Goal: Navigation & Orientation: Find specific page/section

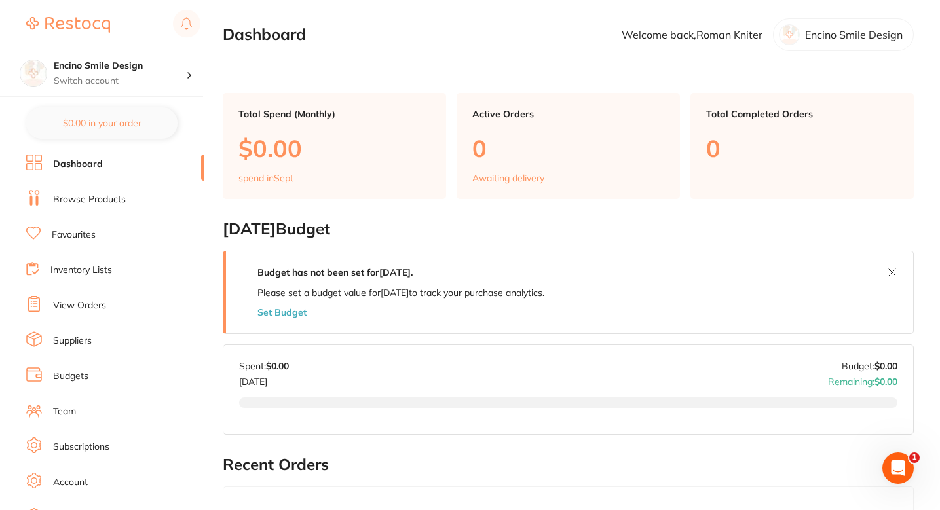
click at [88, 209] on li "Browse Products" at bounding box center [115, 200] width 178 height 20
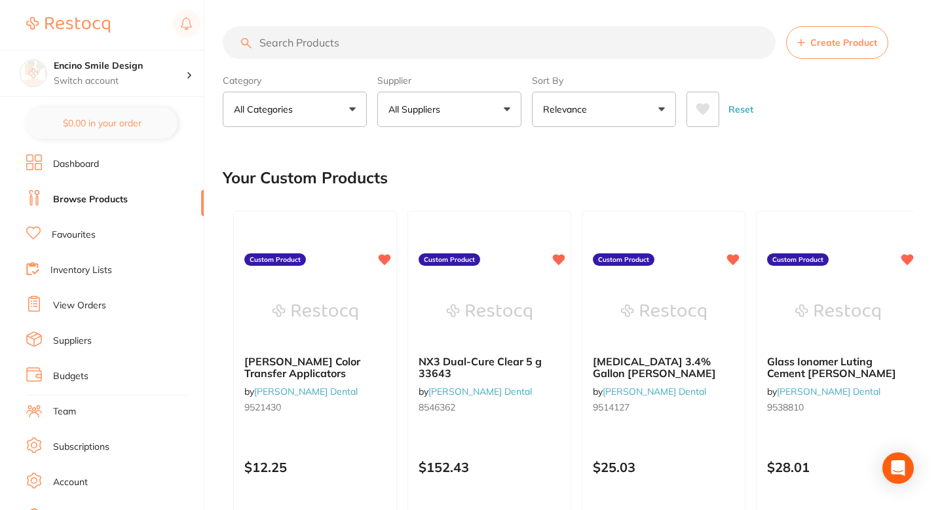
click at [504, 182] on div "Your Custom Products" at bounding box center [568, 178] width 691 height 44
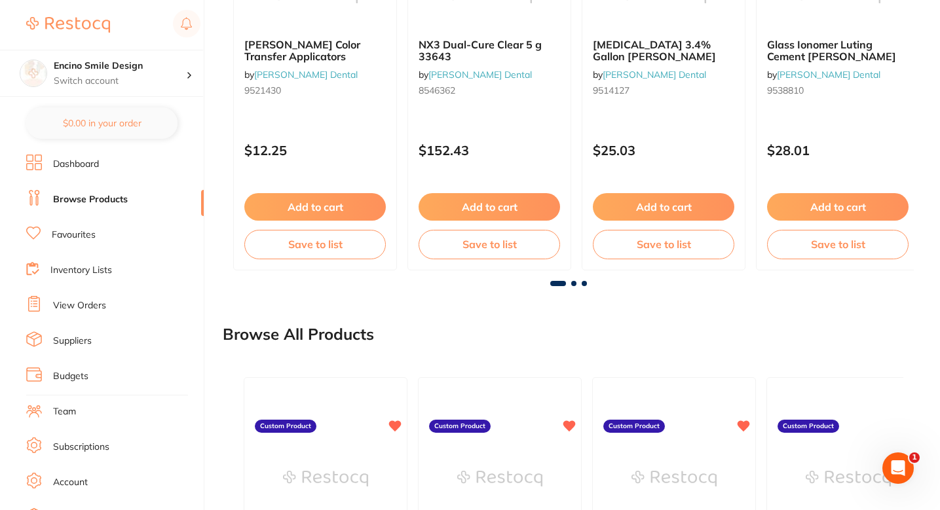
scroll to position [319, 0]
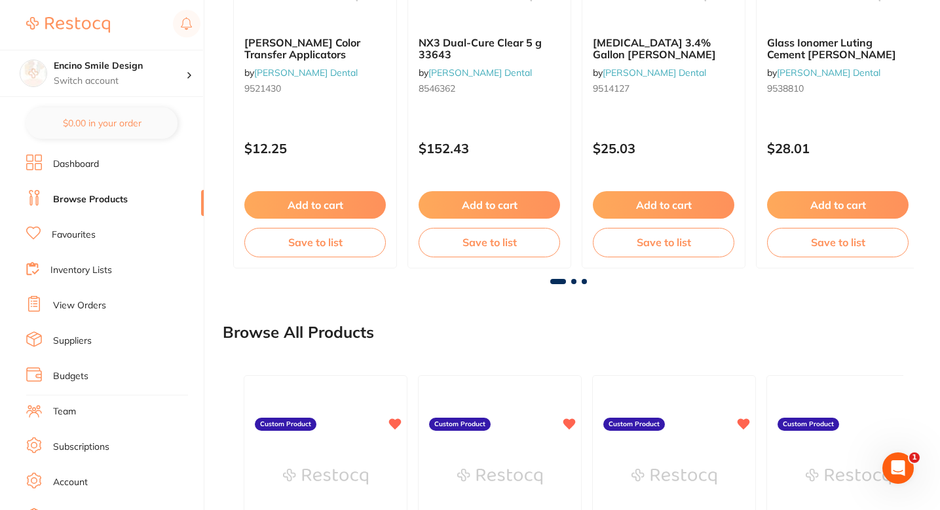
click at [548, 304] on main "Create Product Category All Categories All Categories 3D Printing articulating …" at bounding box center [582, 243] width 718 height 1124
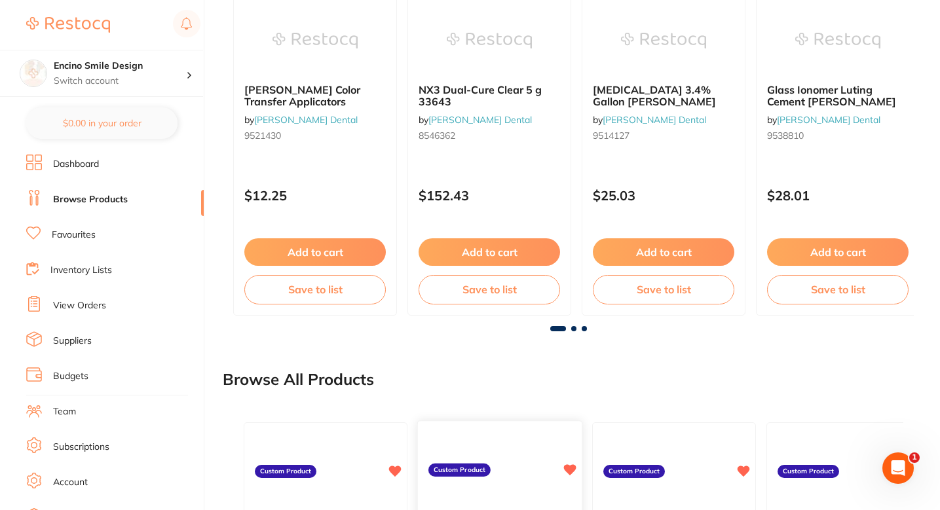
scroll to position [253, 0]
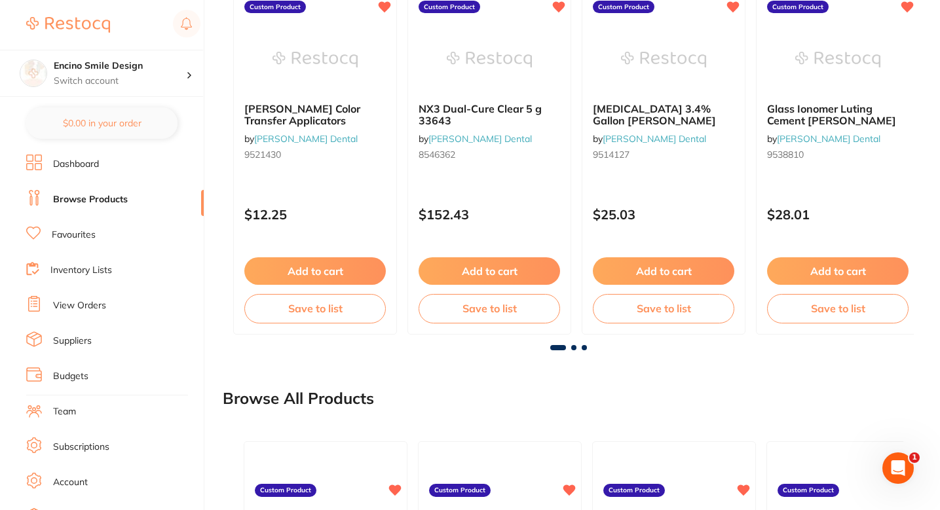
click at [517, 360] on main "Create Product Category All Categories All Categories 3D Printing articulating …" at bounding box center [582, 309] width 718 height 1124
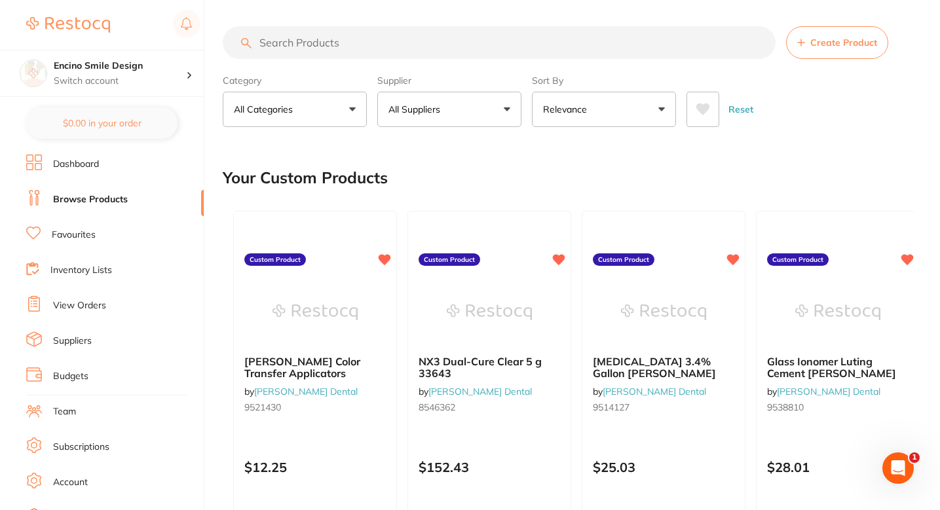
click at [734, 185] on div "Your Custom Products" at bounding box center [568, 178] width 691 height 44
click at [682, 179] on div "Your Custom Products" at bounding box center [568, 178] width 691 height 44
click at [471, 99] on button "All Suppliers" at bounding box center [449, 109] width 144 height 35
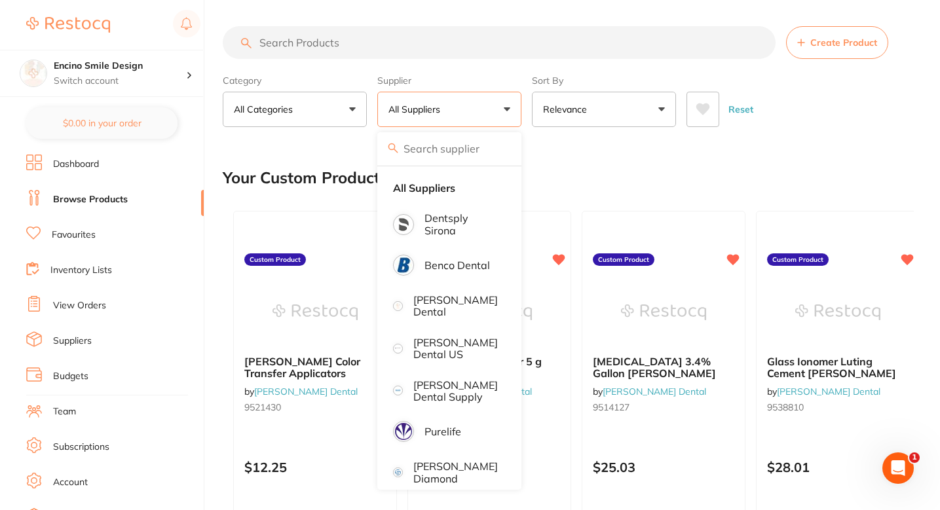
click at [470, 105] on button "All Suppliers" at bounding box center [449, 109] width 144 height 35
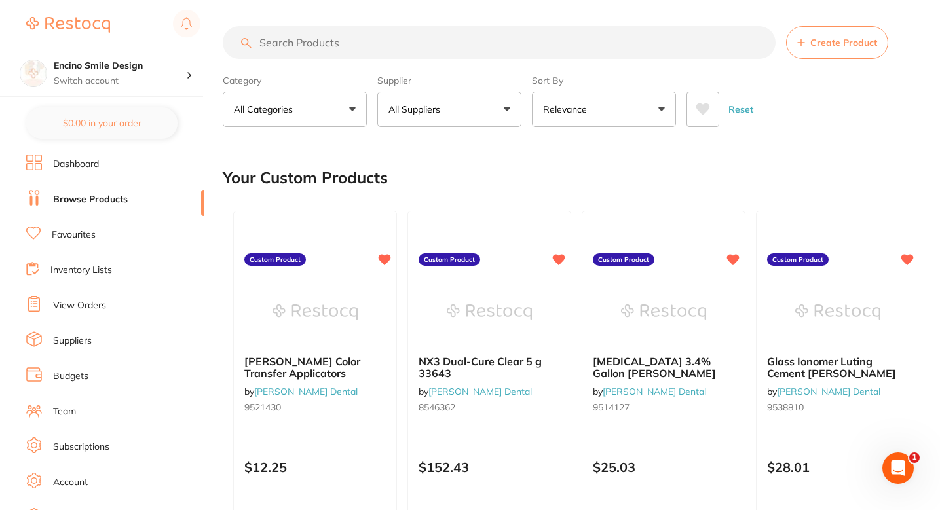
click at [533, 179] on div "Your Custom Products" at bounding box center [568, 178] width 691 height 44
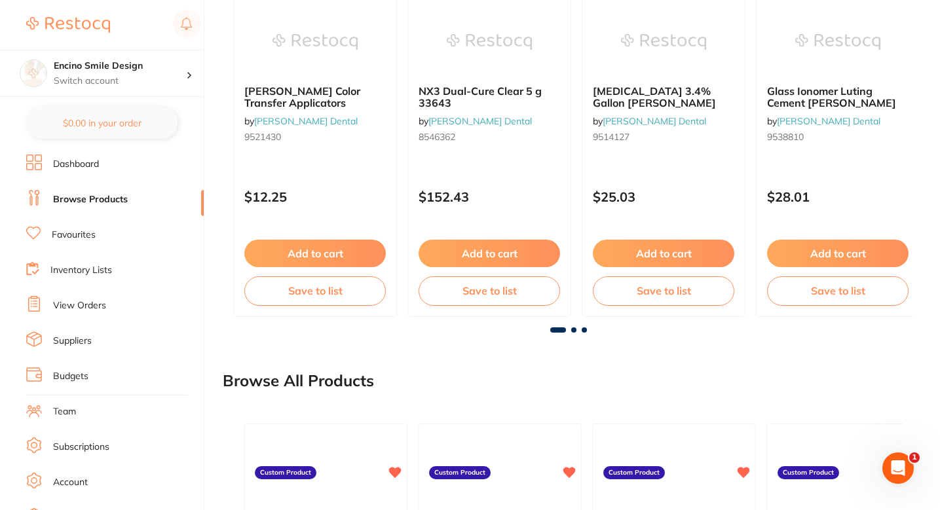
scroll to position [96, 0]
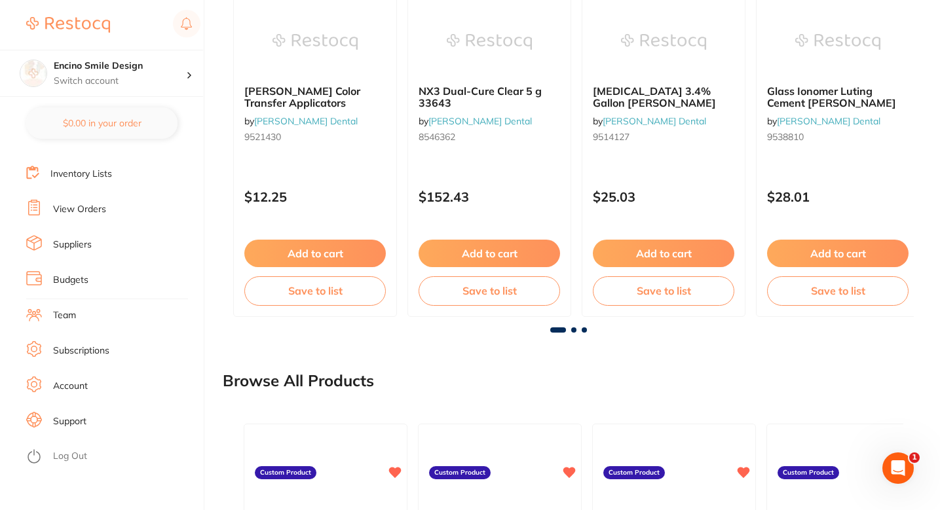
click at [67, 417] on link "Support" at bounding box center [69, 421] width 33 height 13
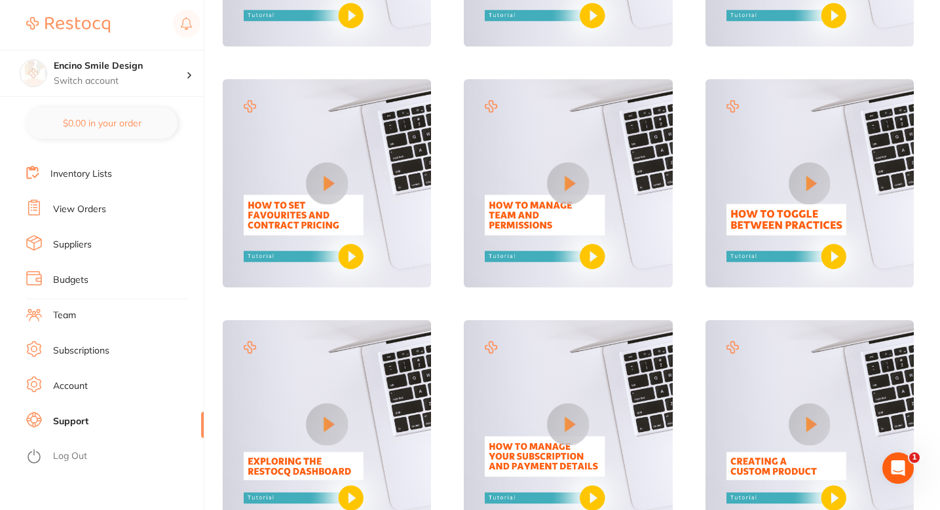
scroll to position [542, 0]
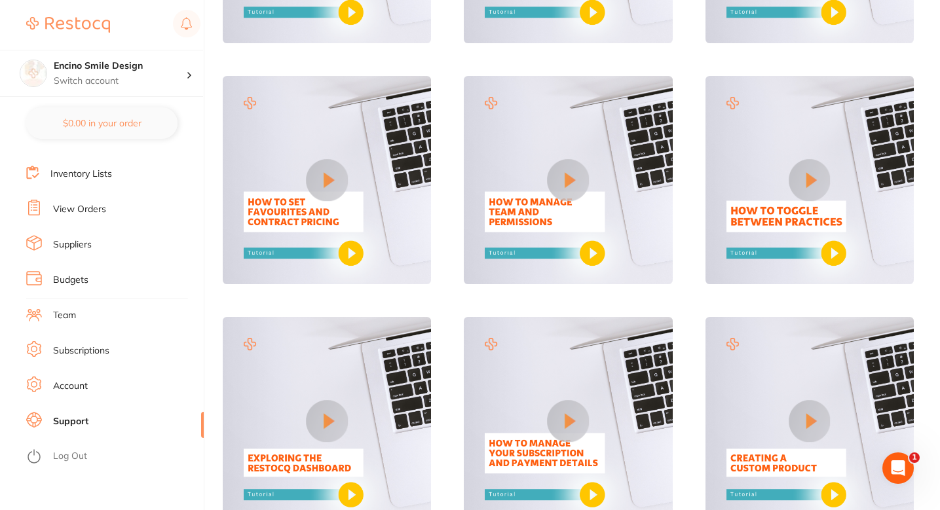
click at [333, 181] on button at bounding box center [327, 180] width 42 height 42
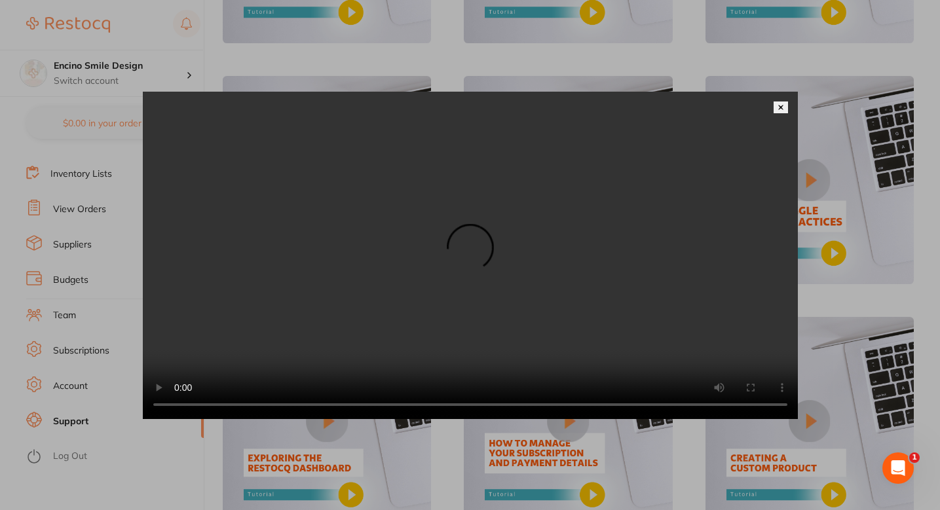
click at [784, 104] on img at bounding box center [781, 107] width 7 height 7
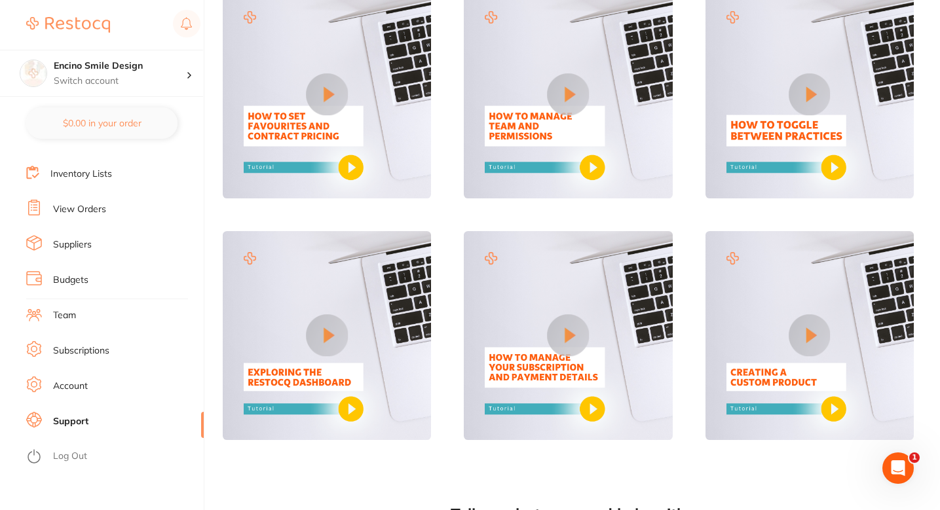
scroll to position [740, 0]
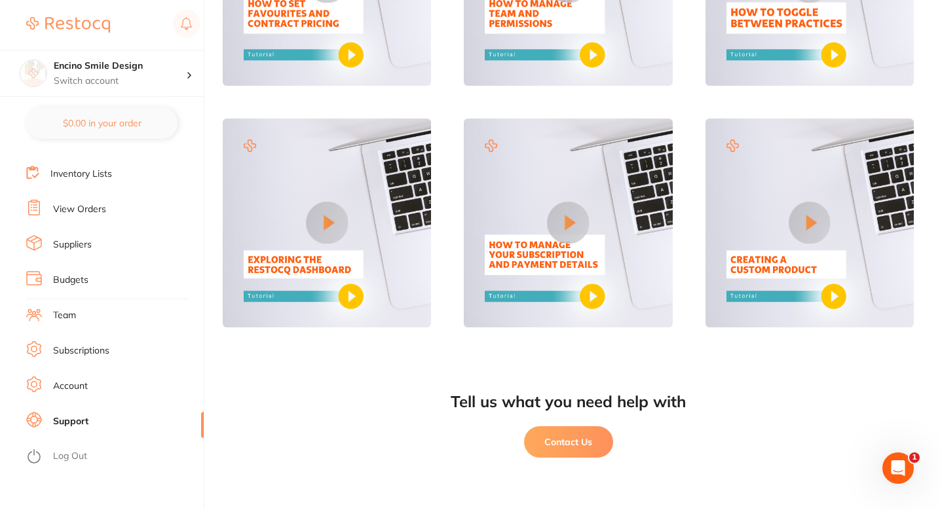
click at [391, 374] on div "Tell us what you need help with Contact Us" at bounding box center [568, 435] width 691 height 151
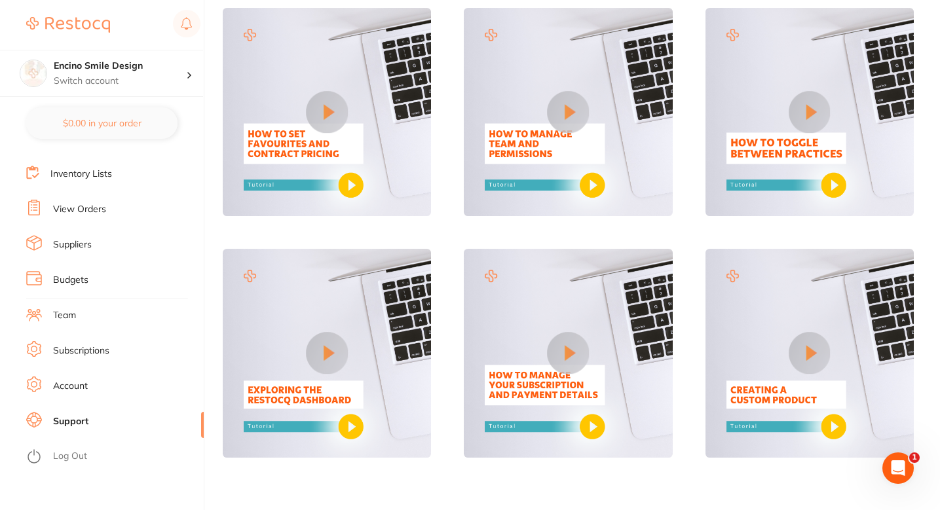
scroll to position [604, 0]
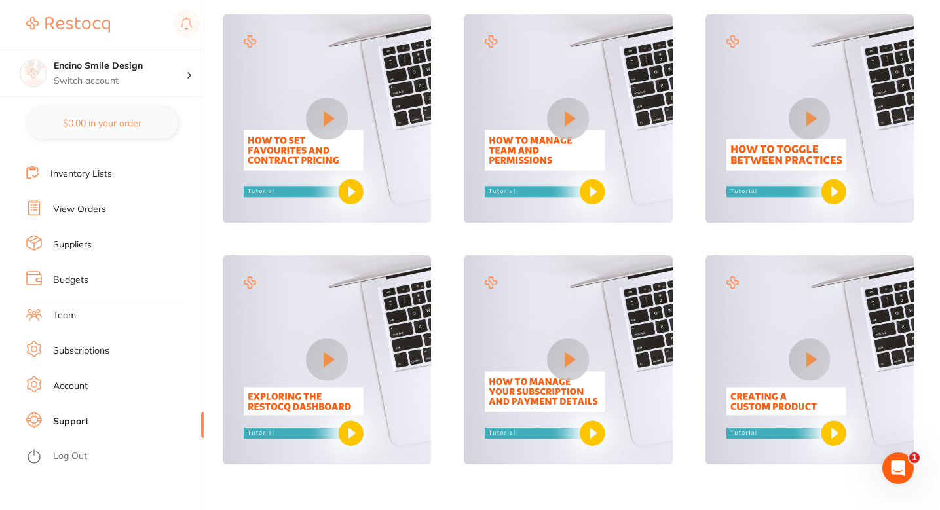
click at [811, 365] on button at bounding box center [810, 360] width 42 height 42
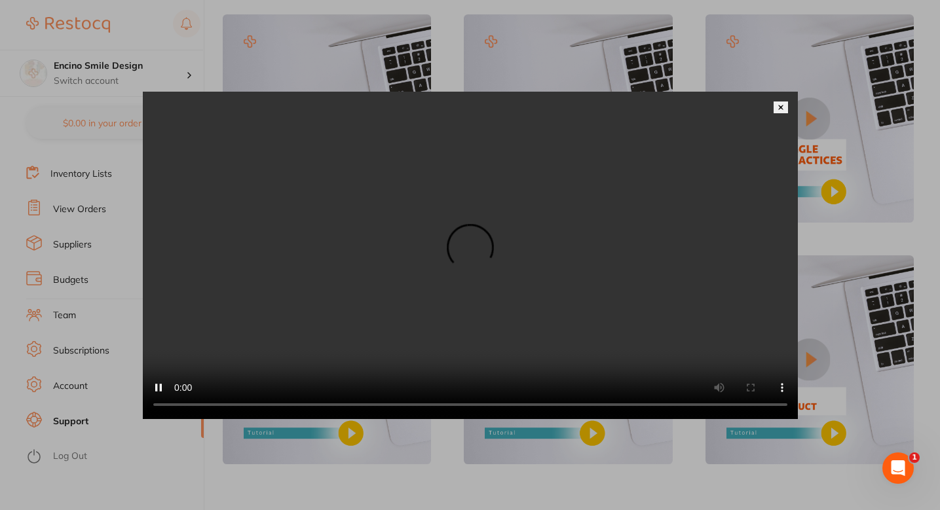
click at [425, 47] on div at bounding box center [470, 255] width 940 height 510
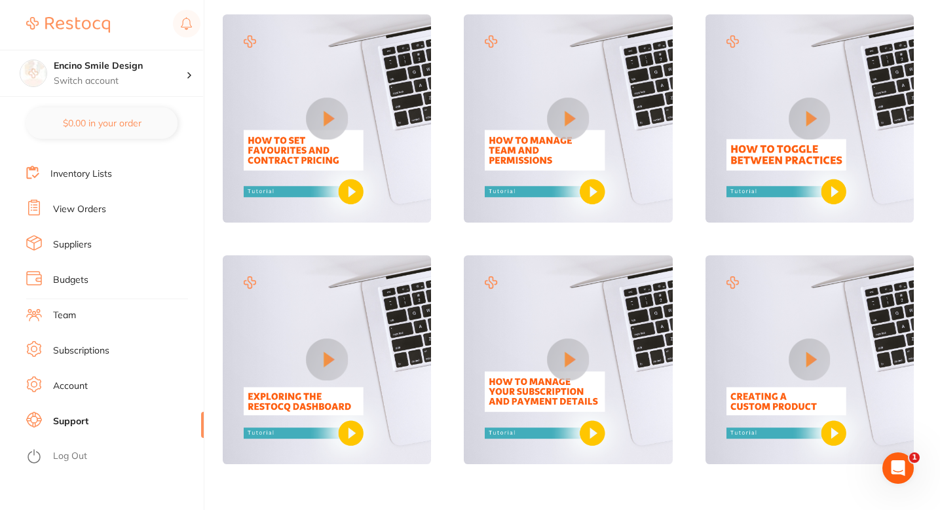
click at [87, 218] on li "View Orders" at bounding box center [115, 210] width 178 height 20
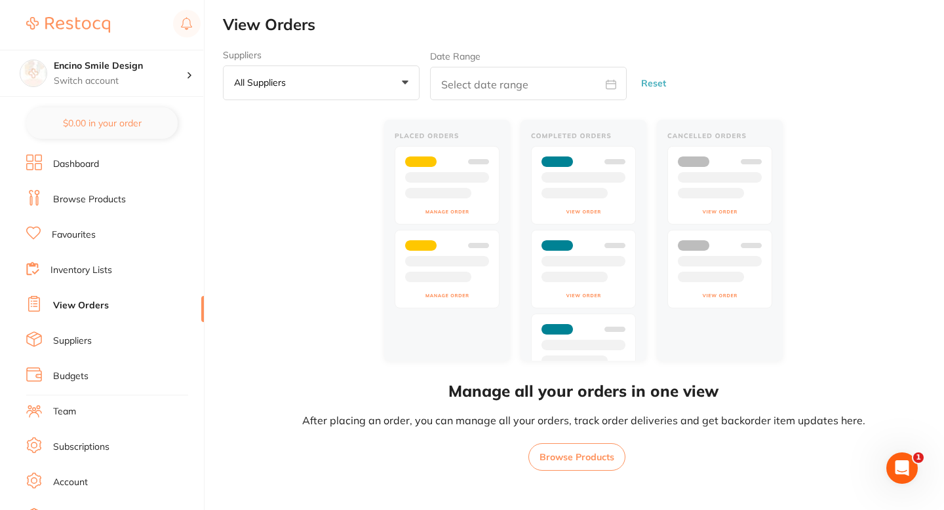
click at [107, 210] on li "Browse Products" at bounding box center [115, 200] width 178 height 20
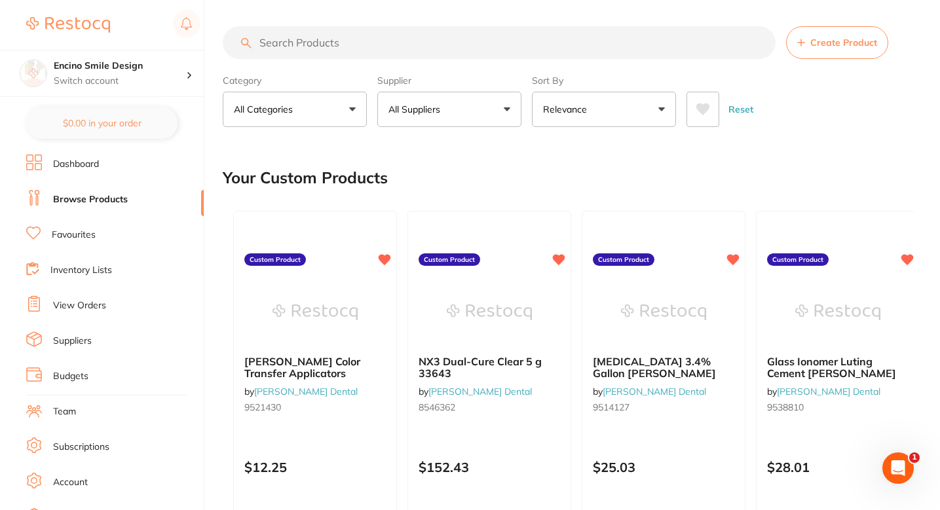
click at [540, 170] on div "Your Custom Products" at bounding box center [568, 178] width 691 height 44
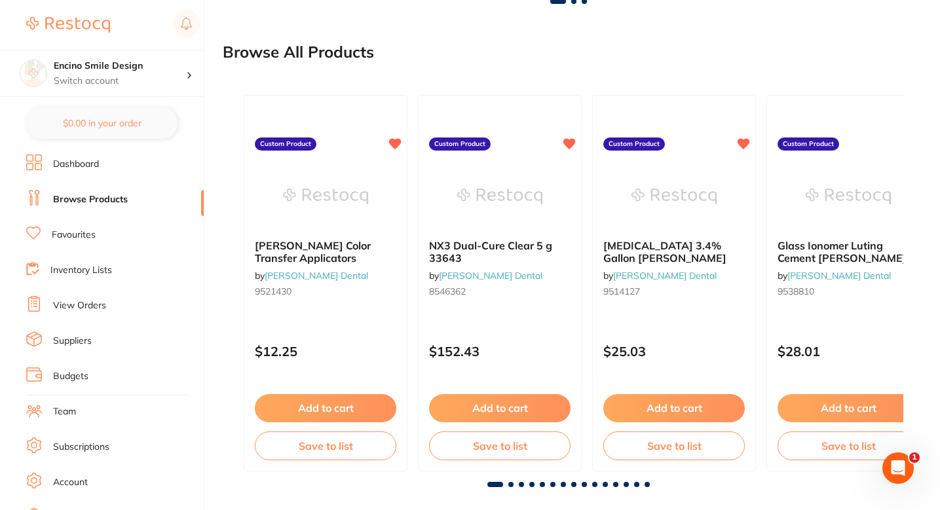
scroll to position [593, 0]
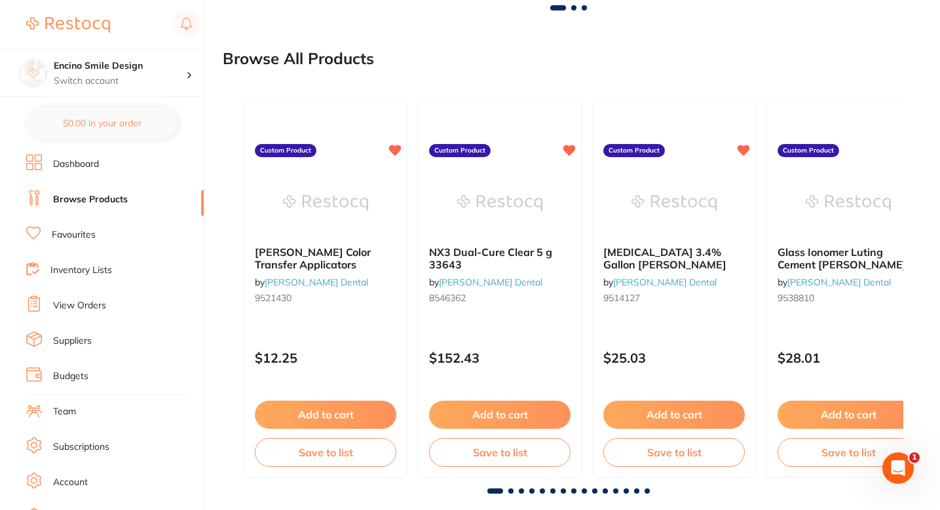
click at [540, 170] on img at bounding box center [499, 203] width 85 height 66
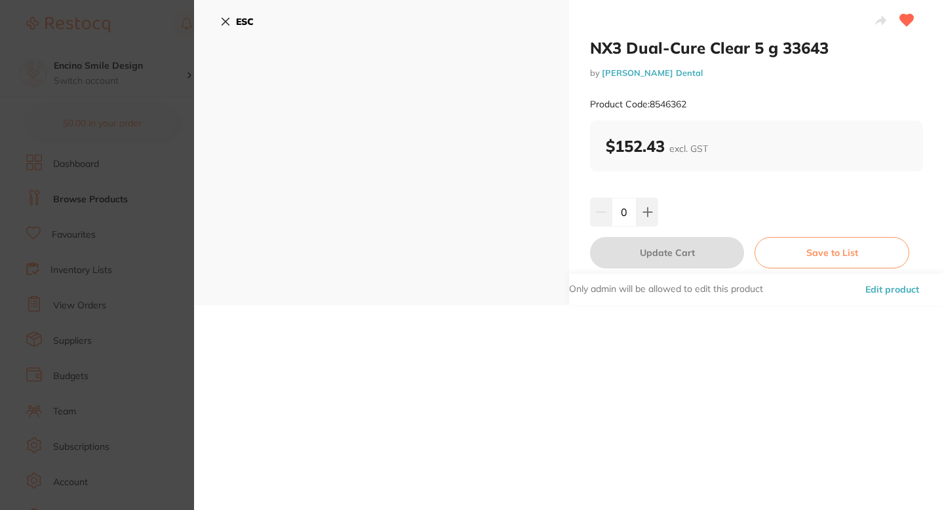
click at [218, 24] on div "ESC" at bounding box center [381, 152] width 375 height 305
click at [221, 22] on icon at bounding box center [225, 21] width 10 height 10
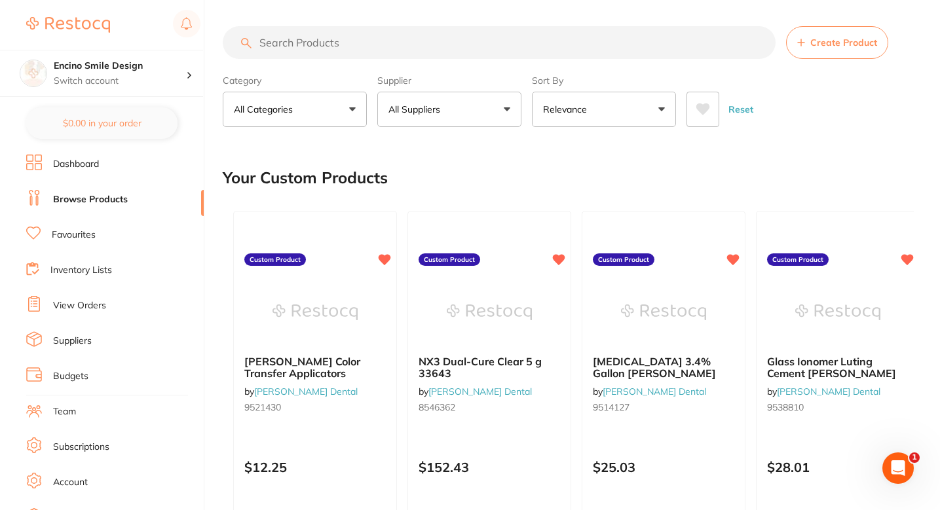
click at [535, 168] on div "Your Custom Products" at bounding box center [568, 178] width 691 height 44
click at [463, 172] on div "Your Custom Products" at bounding box center [568, 178] width 691 height 44
click at [491, 181] on div "Your Custom Products" at bounding box center [568, 178] width 691 height 44
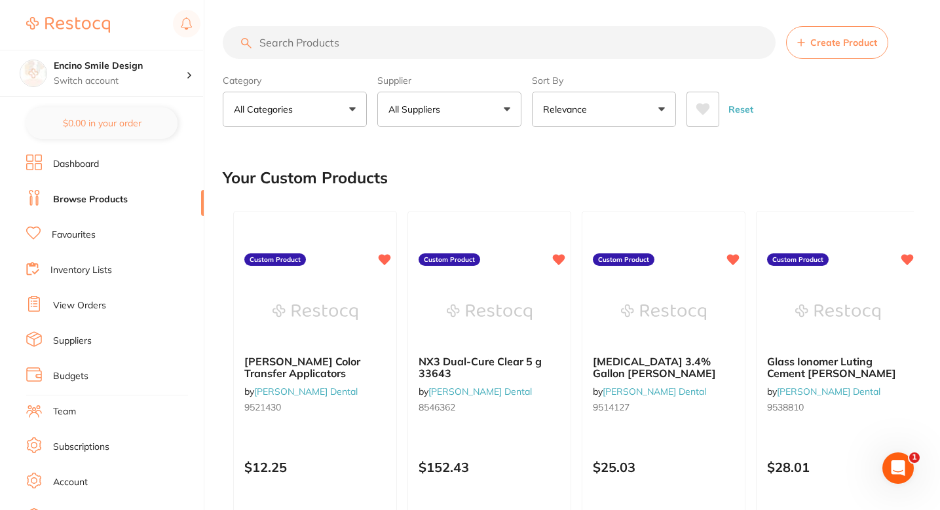
click at [521, 180] on div "Your Custom Products" at bounding box center [568, 178] width 691 height 44
click at [458, 168] on div "Your Custom Products" at bounding box center [568, 178] width 691 height 44
click at [458, 62] on section "Create Product Category All Categories All Categories 3D Printing articulating …" at bounding box center [568, 76] width 691 height 101
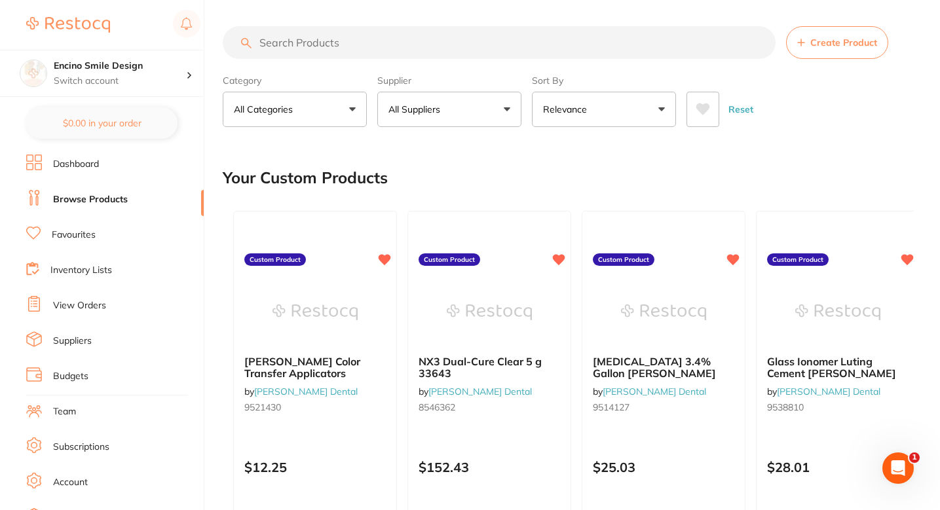
click at [525, 161] on div "Your Custom Products" at bounding box center [568, 178] width 691 height 44
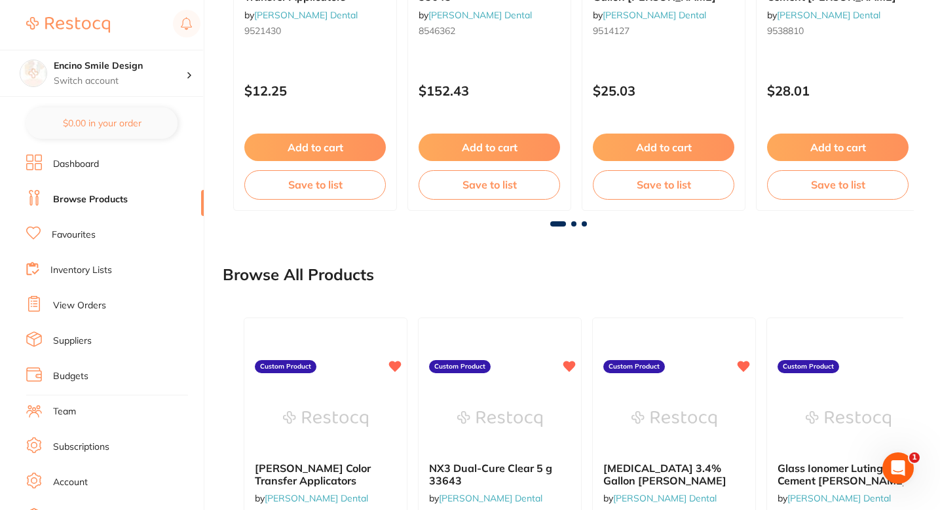
scroll to position [377, 0]
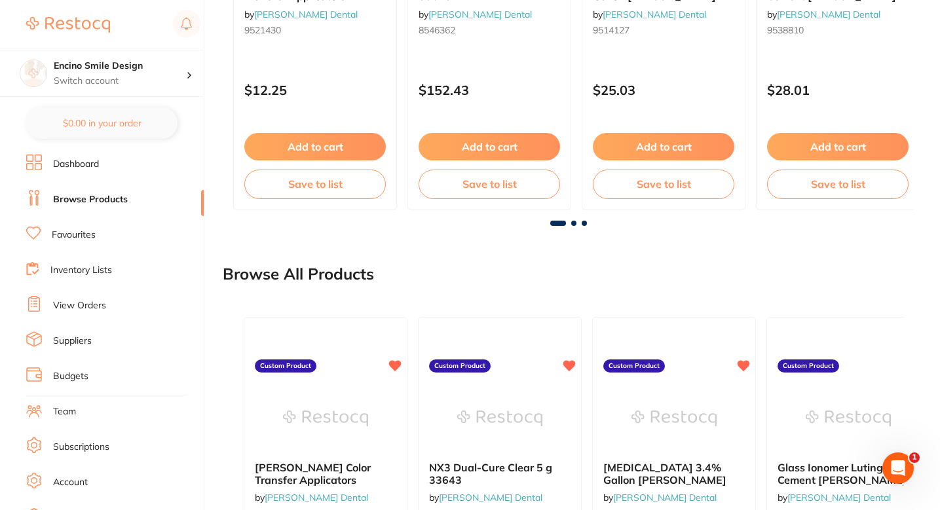
click at [575, 294] on div "Browse All Products" at bounding box center [568, 274] width 691 height 44
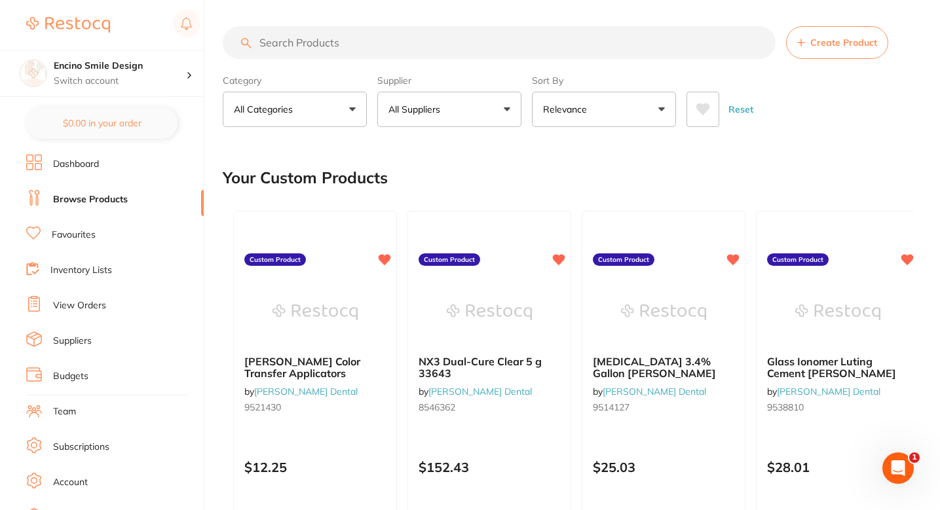
click at [472, 193] on div "Your Custom Products" at bounding box center [568, 178] width 691 height 44
click at [526, 185] on div "Your Custom Products" at bounding box center [568, 178] width 691 height 44
click at [523, 178] on div "Your Custom Products" at bounding box center [568, 178] width 691 height 44
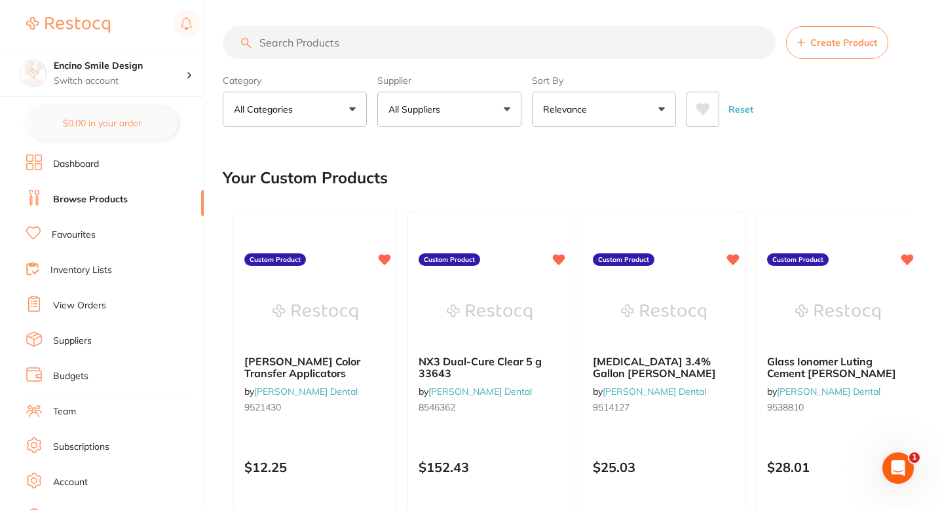
click at [504, 175] on div "Your Custom Products" at bounding box center [568, 178] width 691 height 44
click at [470, 164] on div "Your Custom Products" at bounding box center [568, 178] width 691 height 44
